Goal: Information Seeking & Learning: Learn about a topic

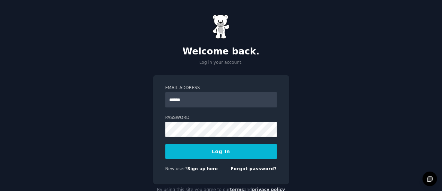
type input "**********"
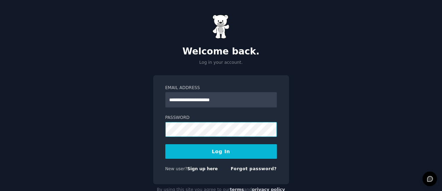
click at [166, 144] on button "Log In" at bounding box center [222, 151] width 112 height 15
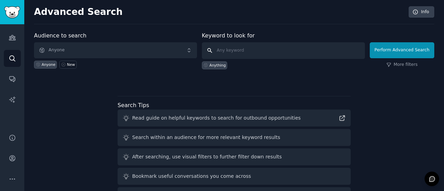
click at [233, 46] on input "text" at bounding box center [283, 50] width 163 height 17
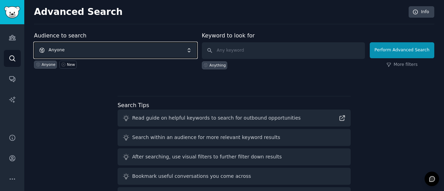
click at [132, 45] on span "Anyone" at bounding box center [115, 50] width 163 height 16
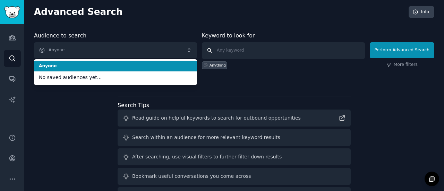
click at [252, 48] on input "text" at bounding box center [283, 50] width 163 height 17
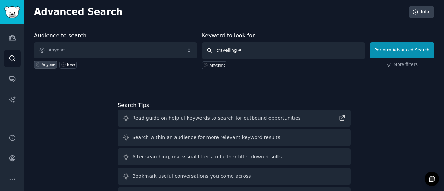
type input "travelling"
click button "Perform Advanced Search" at bounding box center [402, 50] width 65 height 16
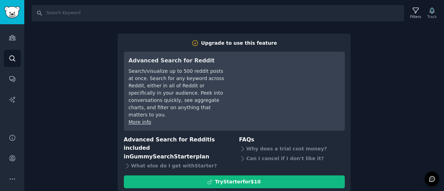
click at [397, 61] on div "Search Filters Track Upgrade to use this feature Advanced Search for Reddit Sea…" at bounding box center [234, 95] width 420 height 191
click at [82, 11] on input "Search" at bounding box center [218, 13] width 373 height 17
type input "travelling"
checkbox input "false"
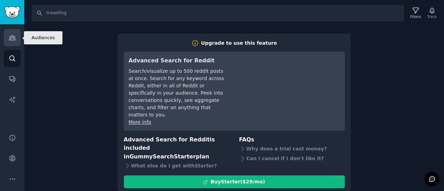
click at [9, 38] on icon "Sidebar" at bounding box center [12, 37] width 7 height 7
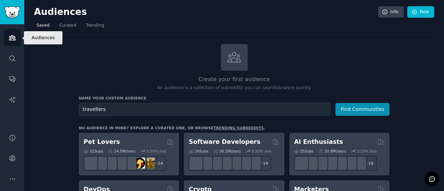
click at [336, 103] on button "Find Communities" at bounding box center [363, 109] width 54 height 13
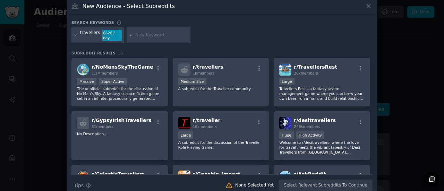
scroll to position [82, 0]
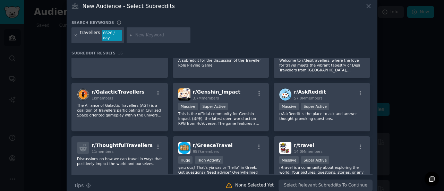
click at [372, 10] on div "New Audience - Select Subreddits Search keywords travellers 6626 / day Subreddi…" at bounding box center [222, 97] width 311 height 200
click at [365, 7] on icon at bounding box center [368, 5] width 7 height 7
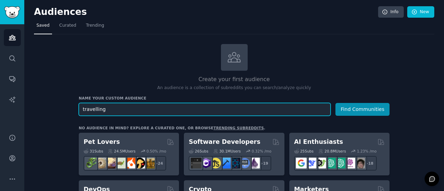
type input "travelling"
click at [336, 103] on button "Find Communities" at bounding box center [363, 109] width 54 height 13
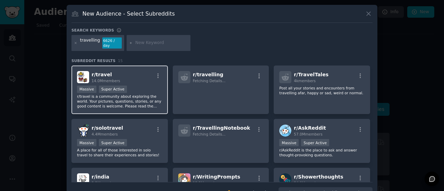
click at [140, 71] on div "r/ travel 14.0M members" at bounding box center [119, 77] width 85 height 12
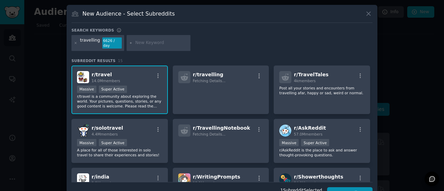
click at [140, 71] on div "r/ travel 14.0M members" at bounding box center [119, 77] width 85 height 12
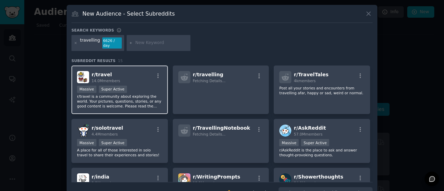
click at [140, 71] on div "r/ travel 14.0M members" at bounding box center [119, 77] width 85 height 12
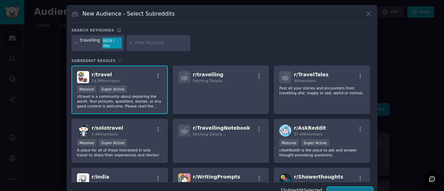
click at [349, 188] on button "Create Audience" at bounding box center [350, 193] width 46 height 12
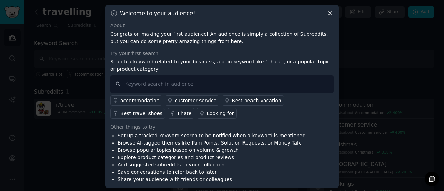
click at [178, 113] on div "I hate" at bounding box center [185, 113] width 14 height 7
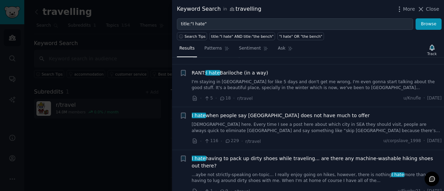
scroll to position [334, 0]
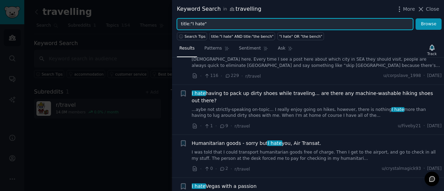
click at [215, 23] on input "title:"I hate"" at bounding box center [295, 24] width 236 height 12
type input "t"
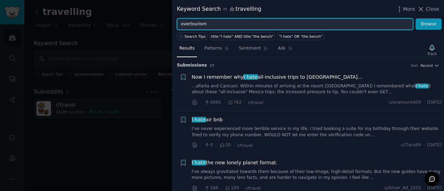
click at [416, 18] on button "Browse" at bounding box center [429, 24] width 26 height 12
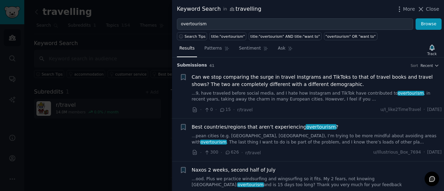
click at [257, 83] on span "Can we stop comparing the surge in travel Instgrams and TikToks to that of trav…" at bounding box center [317, 81] width 250 height 15
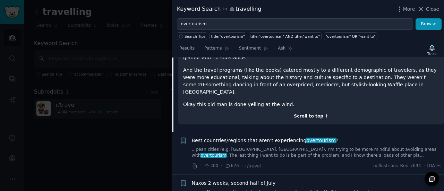
scroll to position [166, 0]
click at [311, 146] on link "...pean cities (e.g. [GEOGRAPHIC_DATA], [GEOGRAPHIC_DATA]), I’m trying to be mo…" at bounding box center [317, 152] width 250 height 12
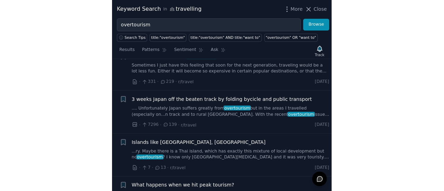
scroll to position [194, 0]
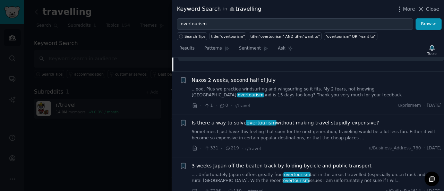
click at [340, 86] on link "...ood. Plus we practice windsurfing and wingsurfing so it fits. My 2 fears, no…" at bounding box center [317, 92] width 250 height 12
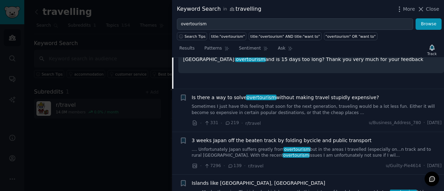
scroll to position [220, 0]
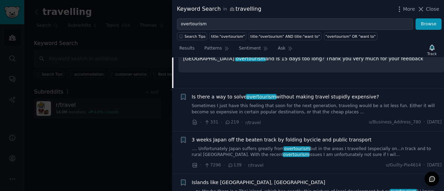
click at [323, 95] on span "Is there a way to solve overtourism without making travel stupidly expensive?" at bounding box center [285, 96] width 187 height 7
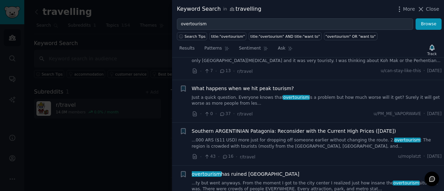
scroll to position [358, 0]
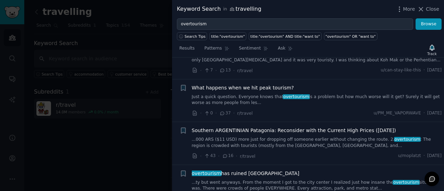
click at [316, 92] on div "What happens when we hit peak tourism? Just a quick question. Everyone knows th…" at bounding box center [317, 95] width 250 height 22
click at [312, 102] on link "Just a quick question. Everyone knows that overtourism is a problem but how muc…" at bounding box center [317, 100] width 250 height 12
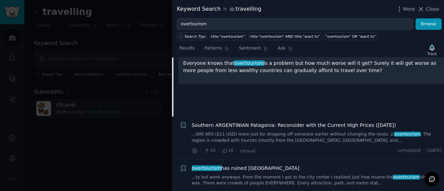
scroll to position [376, 0]
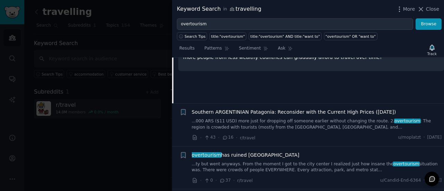
click at [322, 112] on span "Southern ARGENTINIAN Patagonia: Reconsider with the Current High Prices ([DATE])" at bounding box center [294, 112] width 204 height 7
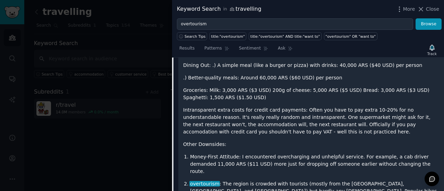
scroll to position [627, 0]
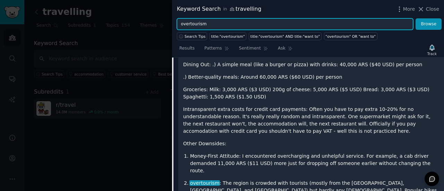
click at [244, 24] on input "overtourism" at bounding box center [295, 24] width 236 height 12
type input "f"
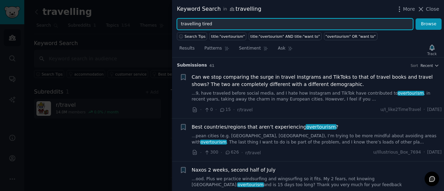
click at [416, 18] on button "Browse" at bounding box center [429, 24] width 26 height 12
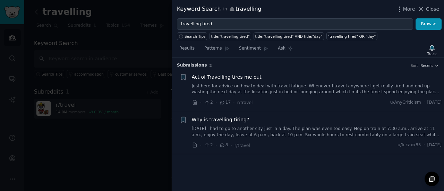
click at [293, 86] on link "Just here for advice on how to deal with travel fatigue. Whenever I travel anyw…" at bounding box center [317, 89] width 250 height 12
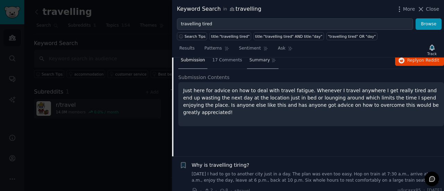
scroll to position [66, 0]
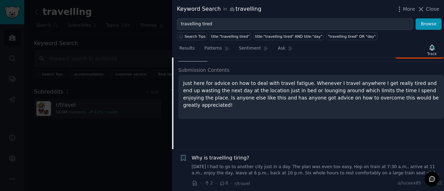
click at [275, 170] on link "[DATE] I had to go to another city just in a day. The plan was even too easy. H…" at bounding box center [317, 170] width 250 height 12
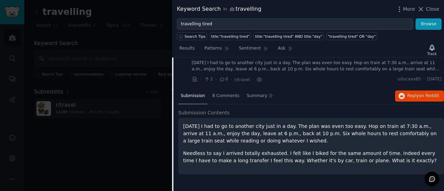
scroll to position [53, 0]
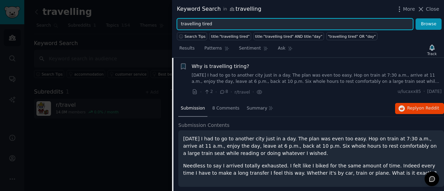
click at [216, 25] on input "travelling tired" at bounding box center [295, 24] width 236 height 12
click at [416, 18] on button "Browse" at bounding box center [429, 24] width 26 height 12
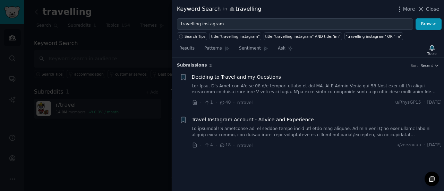
click at [296, 94] on link at bounding box center [317, 89] width 250 height 12
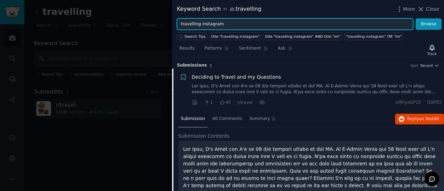
click at [221, 22] on input "travelling instagram" at bounding box center [295, 24] width 236 height 12
type input "t"
type input "s"
click at [416, 18] on button "Browse" at bounding box center [429, 24] width 26 height 12
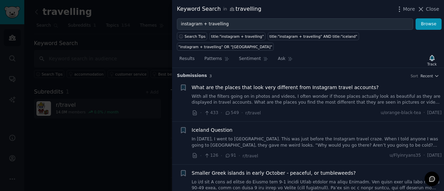
click at [278, 94] on link "With all the filters going on in photos and videos, I often wonder if those pla…" at bounding box center [317, 100] width 250 height 12
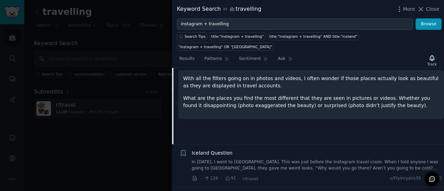
scroll to position [109, 0]
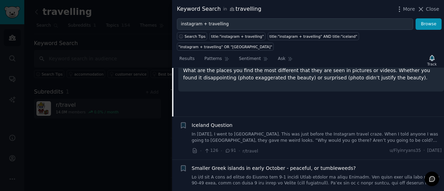
click at [278, 132] on link "In [DATE], I went to [GEOGRAPHIC_DATA]. This was just before the Instagram trav…" at bounding box center [317, 138] width 250 height 12
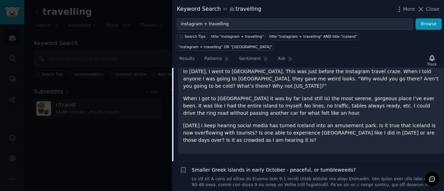
scroll to position [133, 0]
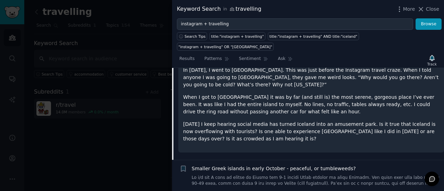
click at [300, 165] on div "Smaller Greek islands in early October - peaceful, or tumbleweeds?" at bounding box center [317, 176] width 250 height 22
click at [302, 175] on link at bounding box center [317, 181] width 250 height 12
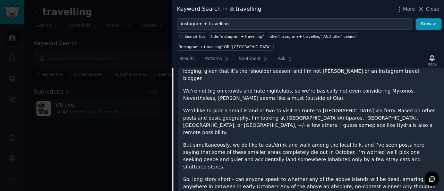
scroll to position [198, 0]
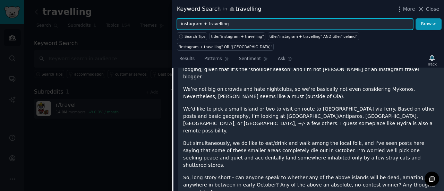
drag, startPoint x: 231, startPoint y: 27, endPoint x: 176, endPoint y: 22, distance: 55.8
click at [176, 22] on div "instagram + travelling Browse" at bounding box center [308, 24] width 272 height 12
click at [416, 18] on button "Browse" at bounding box center [429, 24] width 26 height 12
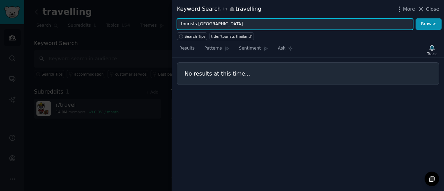
click at [185, 21] on input "tourists [GEOGRAPHIC_DATA]" at bounding box center [295, 24] width 236 height 12
click at [416, 18] on button "Browse" at bounding box center [429, 24] width 26 height 12
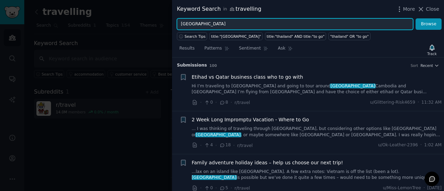
click at [218, 25] on input "[GEOGRAPHIC_DATA]" at bounding box center [295, 24] width 236 height 12
type input "h"
type input "d"
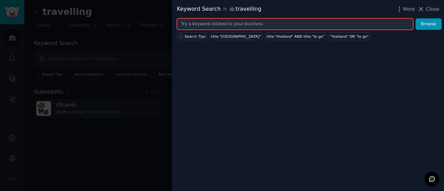
type input "a"
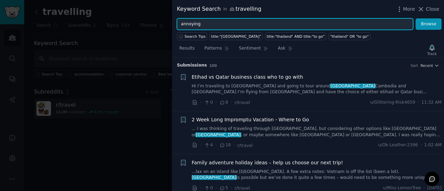
type input "annoying"
click at [416, 18] on button "Browse" at bounding box center [429, 24] width 26 height 12
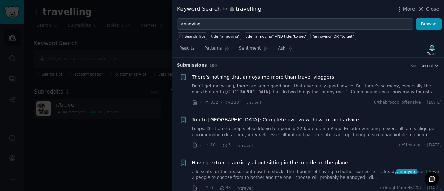
click at [288, 87] on link "Don’t get me wrong, there are some good ones that give really good advice. But …" at bounding box center [317, 89] width 250 height 12
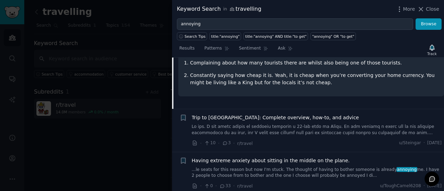
scroll to position [107, 0]
click at [290, 132] on link at bounding box center [317, 129] width 250 height 12
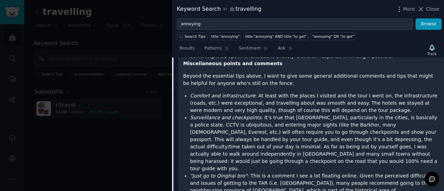
scroll to position [1212, 0]
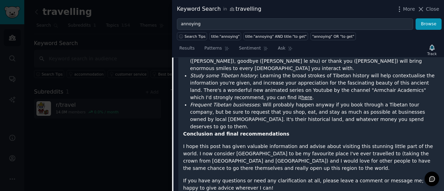
scroll to position [1444, 0]
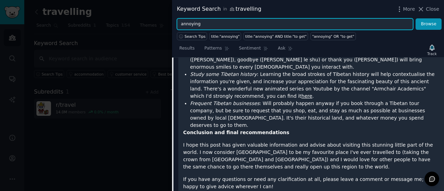
click at [310, 23] on input "annoying" at bounding box center [295, 24] width 236 height 12
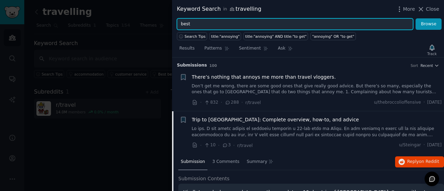
type input "best"
click at [416, 18] on button "Browse" at bounding box center [429, 24] width 26 height 12
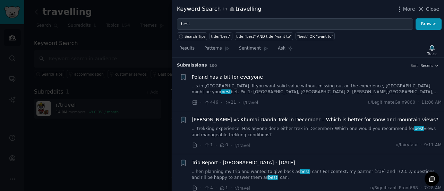
click at [317, 92] on link "...s in [GEOGRAPHIC_DATA]. If you want solid value without missing out on the e…" at bounding box center [317, 89] width 250 height 12
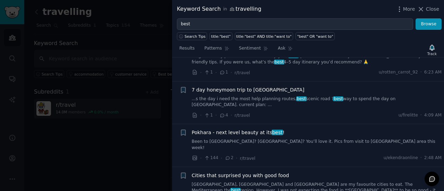
scroll to position [864, 0]
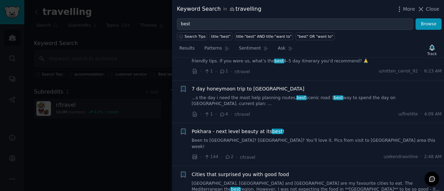
click at [140, 100] on div at bounding box center [222, 95] width 444 height 191
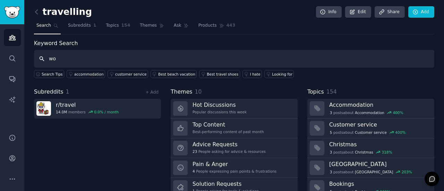
type input "w"
click at [104, 21] on link "Topics 154" at bounding box center [117, 27] width 29 height 14
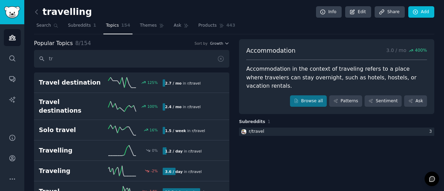
type input "t"
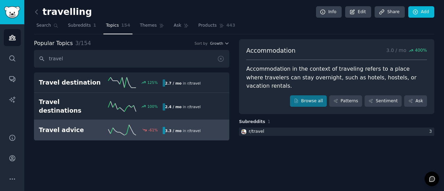
type input "travel"
click at [103, 125] on div "-61 %" at bounding box center [132, 130] width 62 height 10
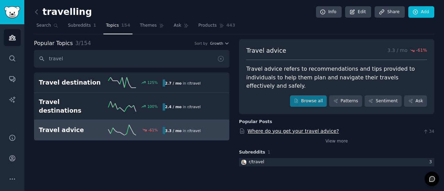
click at [302, 128] on link "Where do you get your travel advice?" at bounding box center [294, 131] width 92 height 6
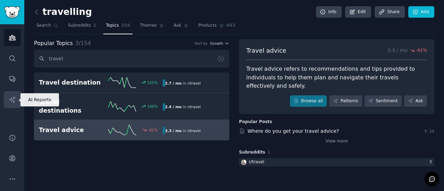
click at [10, 97] on icon "Sidebar" at bounding box center [12, 99] width 7 height 7
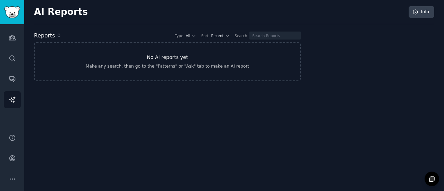
click at [92, 73] on link "No AI reports yet Make any search, then go to the "Patterns" or "Ask" tab to ma…" at bounding box center [167, 61] width 267 height 39
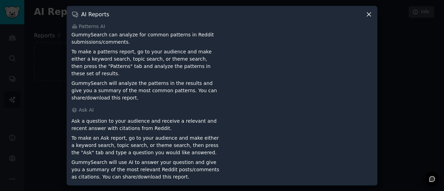
click at [370, 17] on icon at bounding box center [368, 14] width 7 height 7
